Goal: Navigation & Orientation: Go to known website

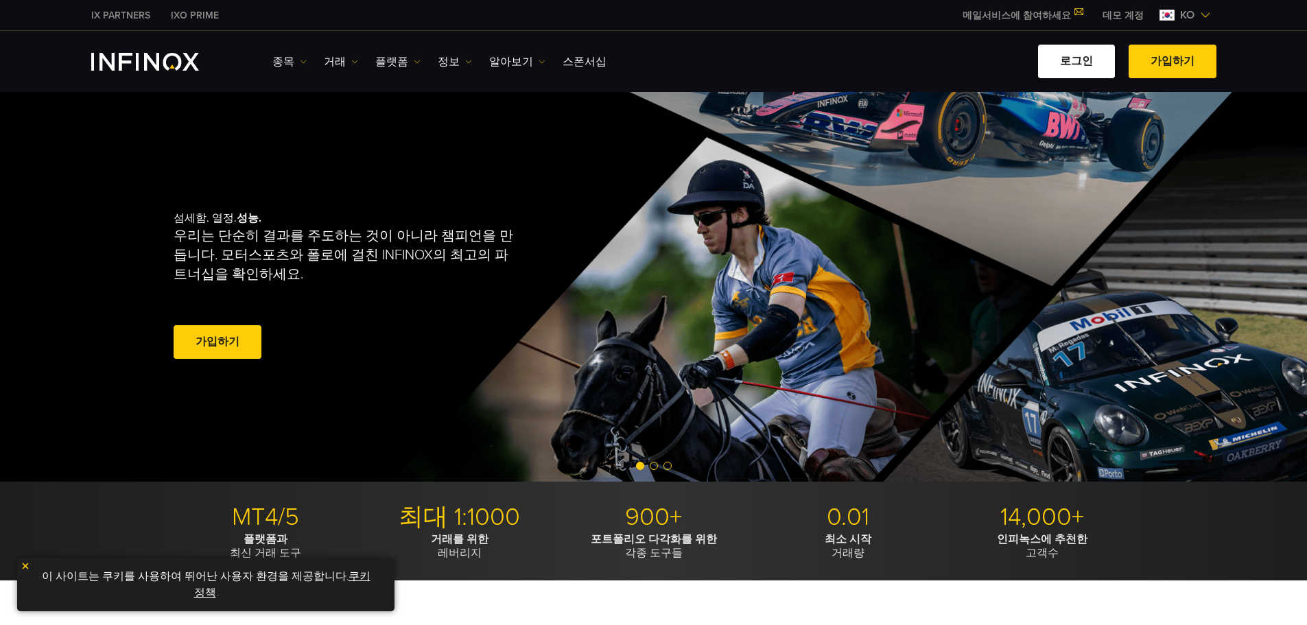
drag, startPoint x: 0, startPoint y: 0, endPoint x: 1075, endPoint y: 63, distance: 1076.6
click at [1075, 63] on link "로그인" at bounding box center [1076, 62] width 77 height 34
click at [1089, 63] on link "로그인" at bounding box center [1076, 62] width 77 height 34
